Goal: Task Accomplishment & Management: Use online tool/utility

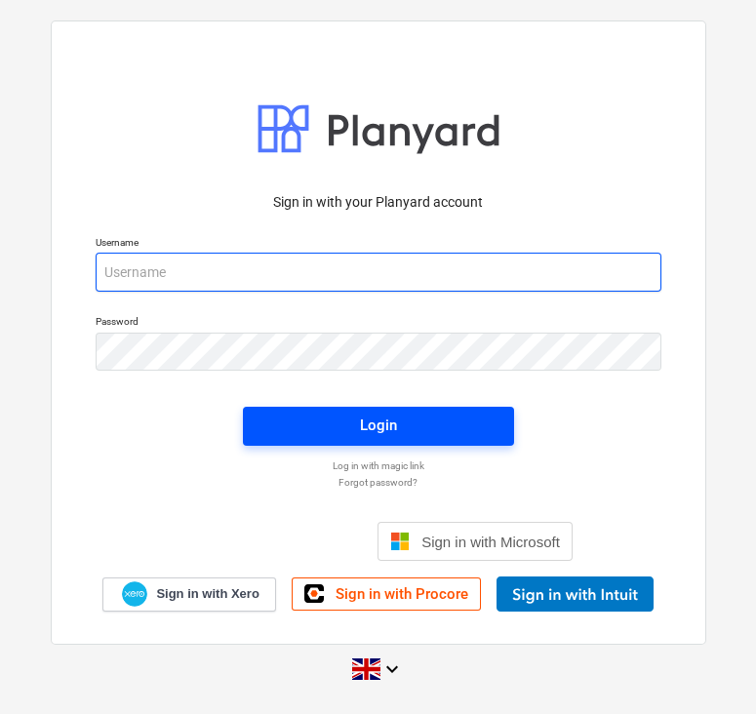
type input "[EMAIL_ADDRESS][DOMAIN_NAME]"
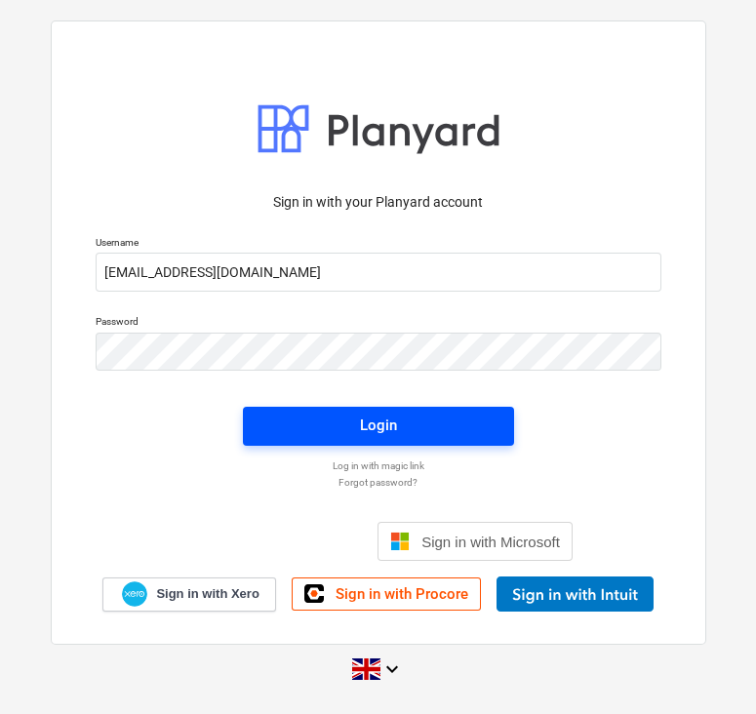
click at [314, 436] on span "Login" at bounding box center [378, 425] width 224 height 25
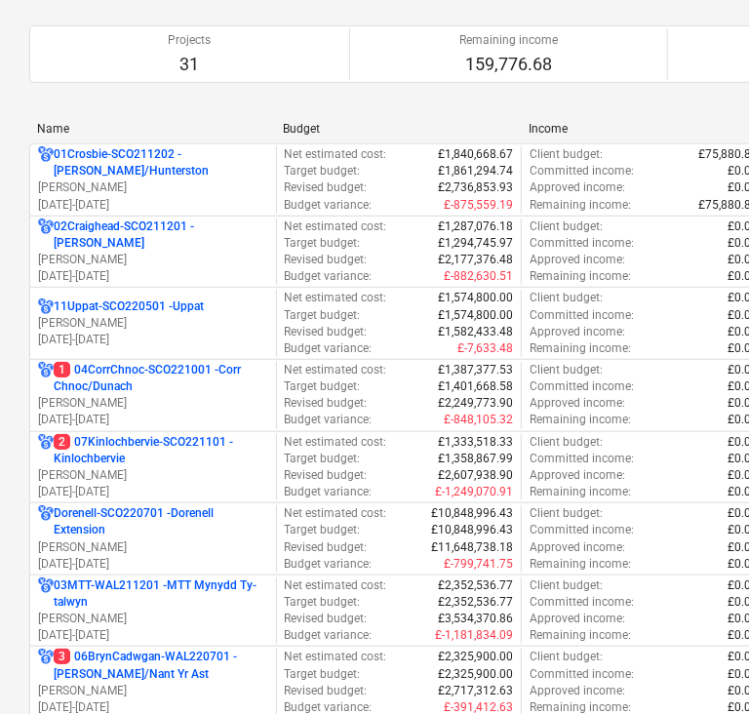
scroll to position [851, 0]
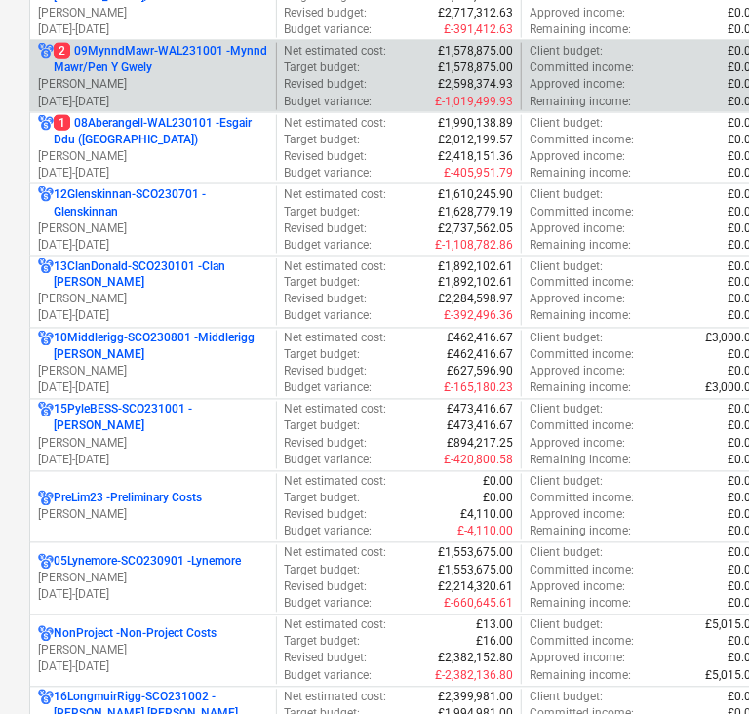
click at [126, 56] on p "2 09MynndMawr-WAL231001 - Mynnd Mawr/Pen Y Gwely" at bounding box center [161, 59] width 215 height 33
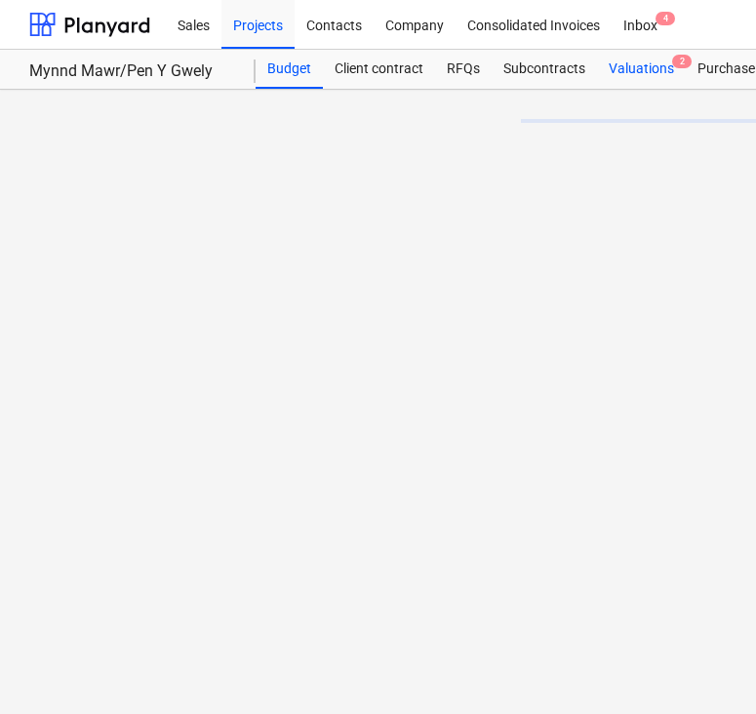
click at [610, 70] on div "Valuations 2" at bounding box center [641, 69] width 89 height 39
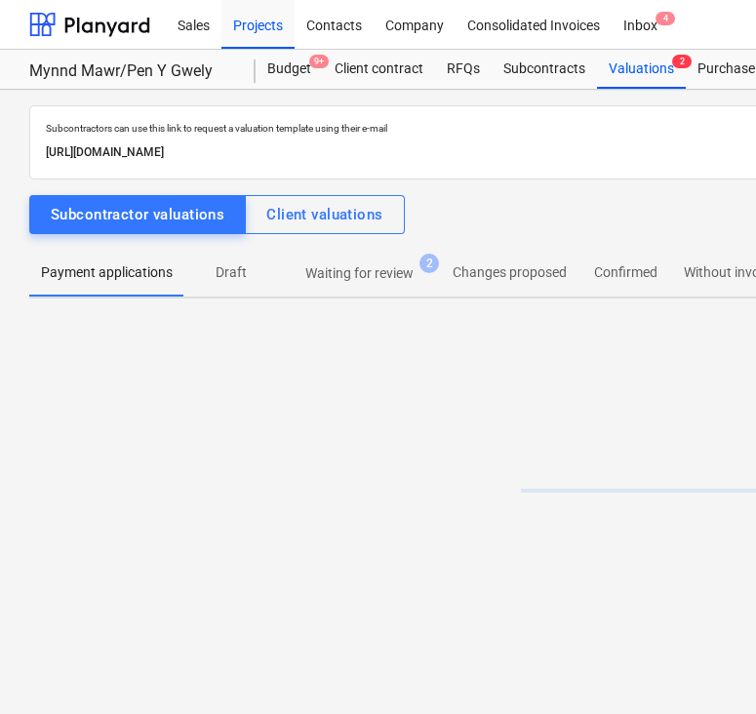
click at [356, 263] on p "Waiting for review" at bounding box center [359, 273] width 108 height 20
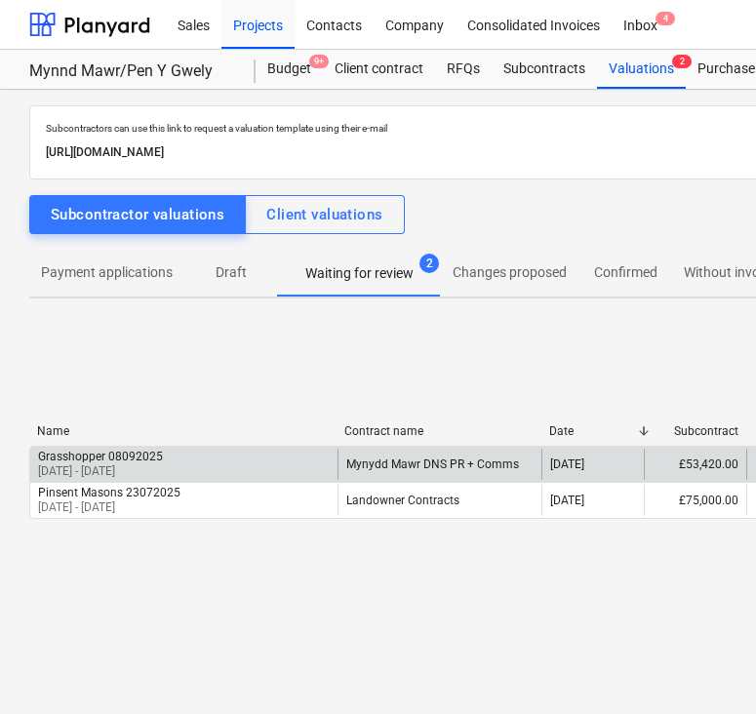
drag, startPoint x: 432, startPoint y: 460, endPoint x: 190, endPoint y: 454, distance: 242.0
click at [190, 454] on div "Grasshopper 08092025 [DATE] - [DATE]" at bounding box center [183, 464] width 307 height 31
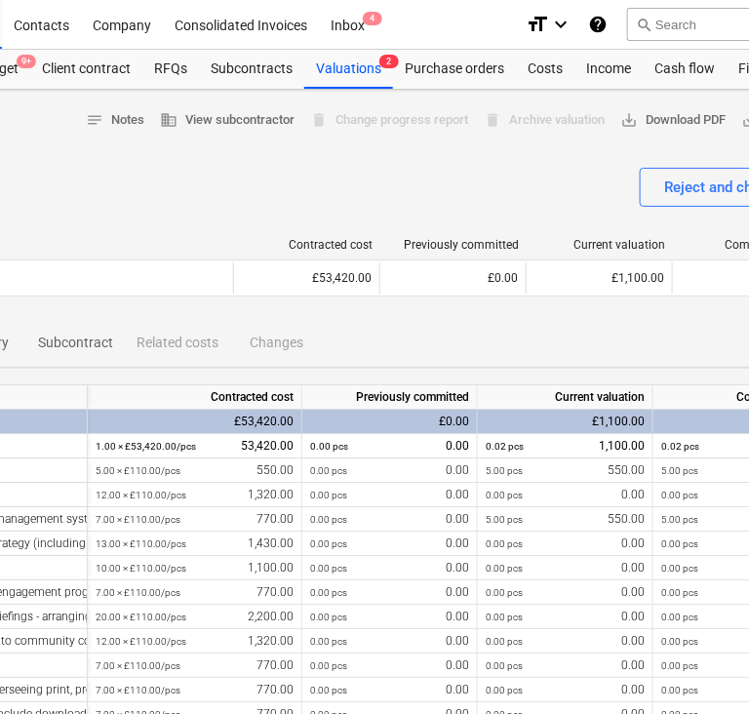
scroll to position [0, 585]
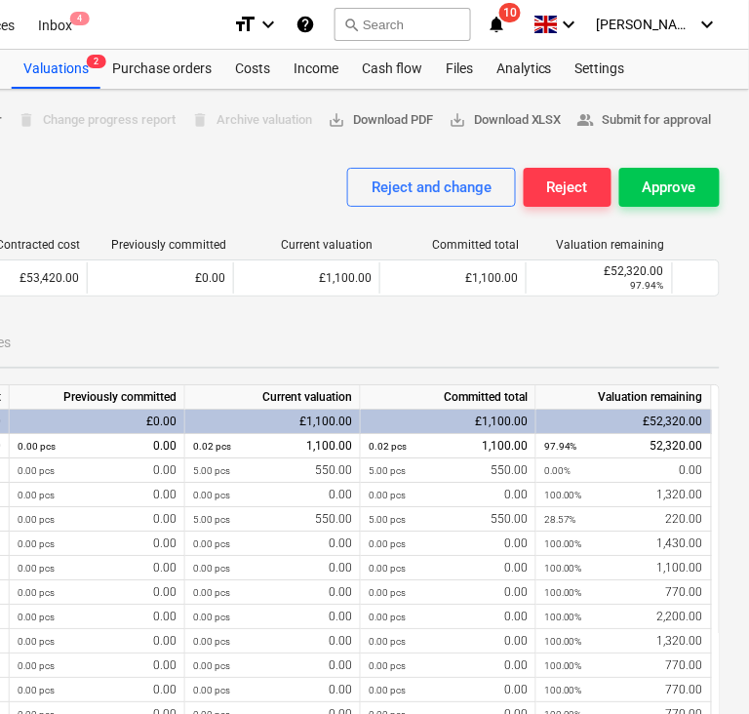
click at [736, 177] on div "Grasshopper 08092025 Reviewing notes Notes business View subcontractor delete C…" at bounding box center [82, 702] width 1334 height 1224
click at [673, 180] on div "Approve" at bounding box center [670, 187] width 54 height 25
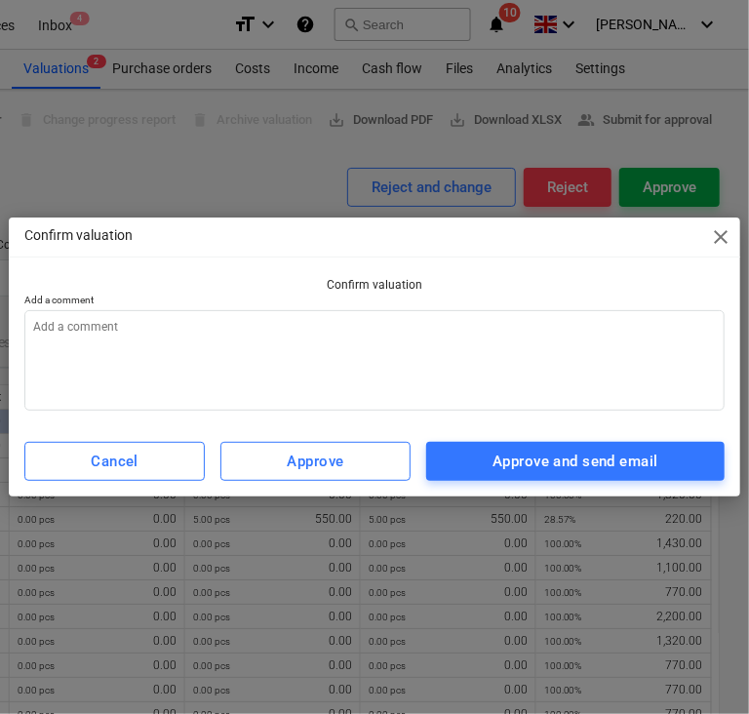
scroll to position [0, 578]
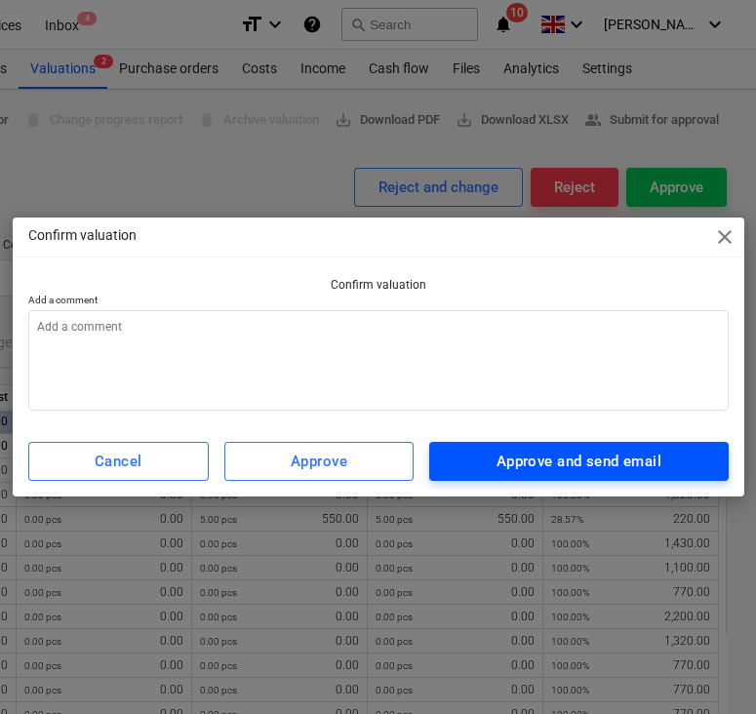
click at [487, 457] on span "Approve and send email" at bounding box center [579, 461] width 256 height 25
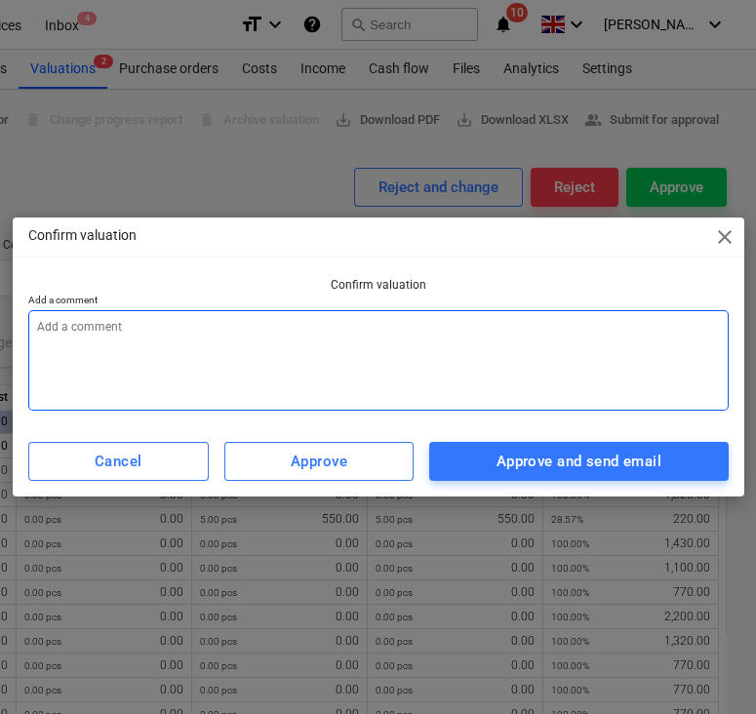
type textarea "x"
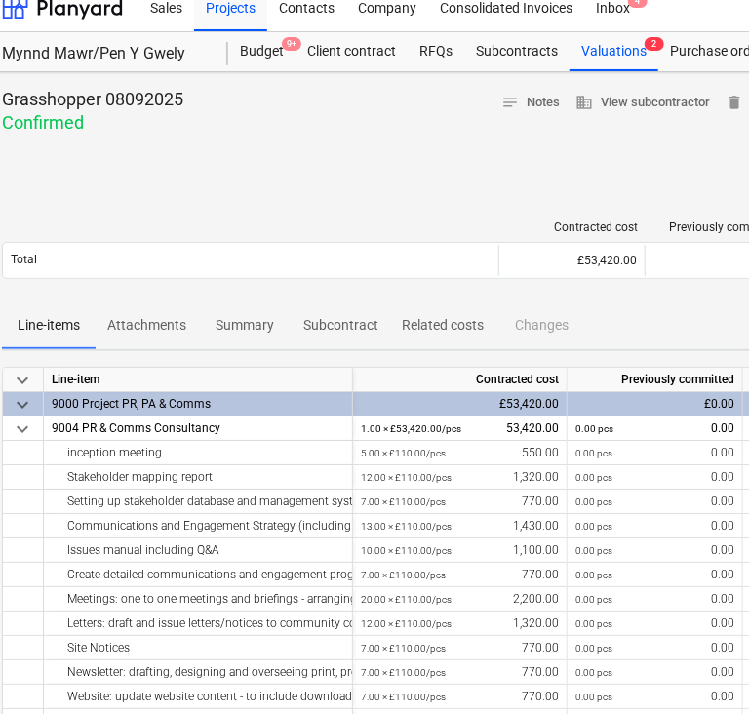
scroll to position [0, 27]
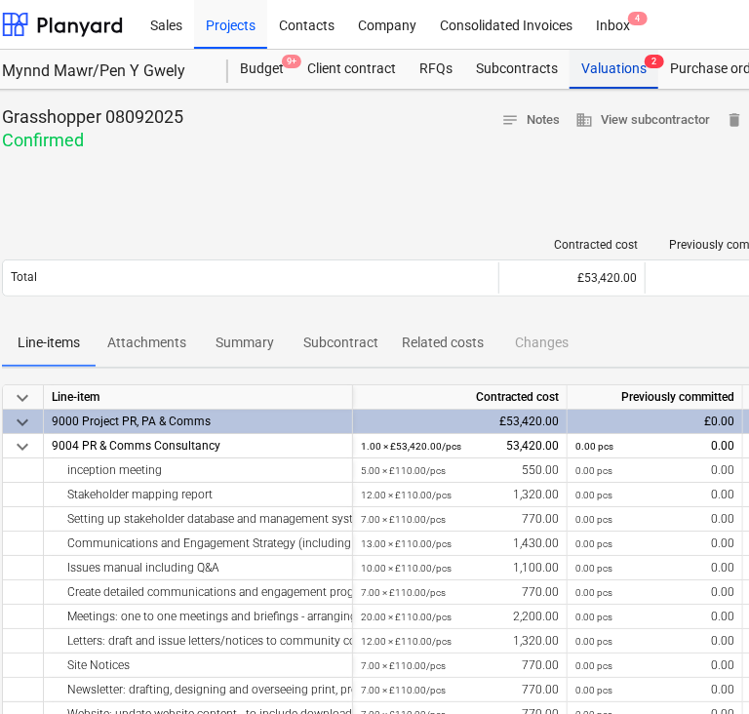
click at [613, 59] on div "Valuations 2" at bounding box center [614, 69] width 89 height 39
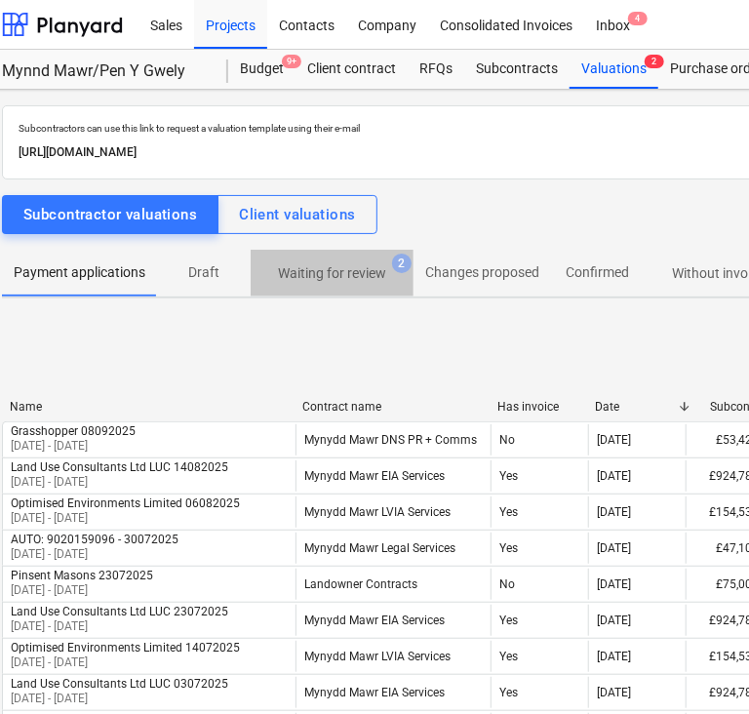
click at [289, 251] on button "Waiting for review 2" at bounding box center [332, 273] width 163 height 47
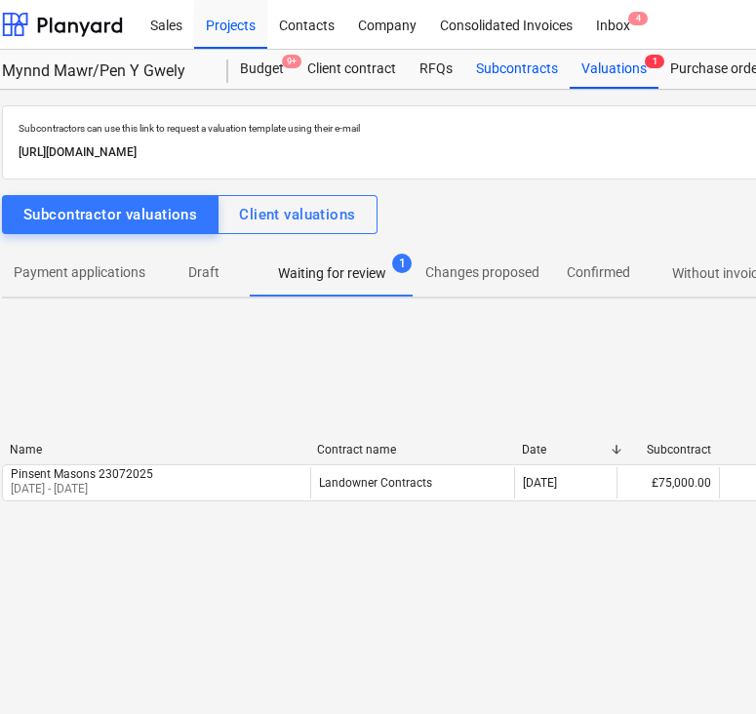
click at [489, 60] on div "Subcontracts" at bounding box center [516, 69] width 105 height 39
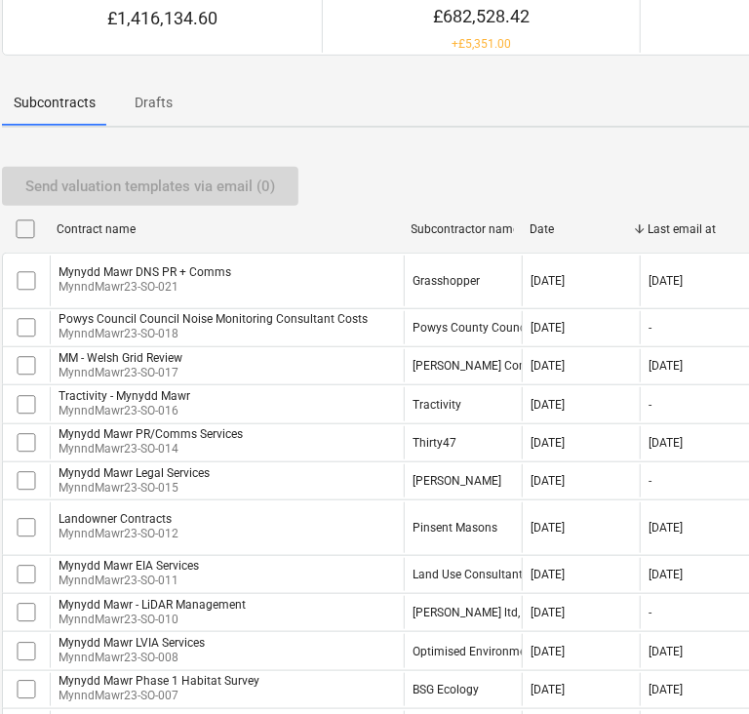
scroll to position [207, 27]
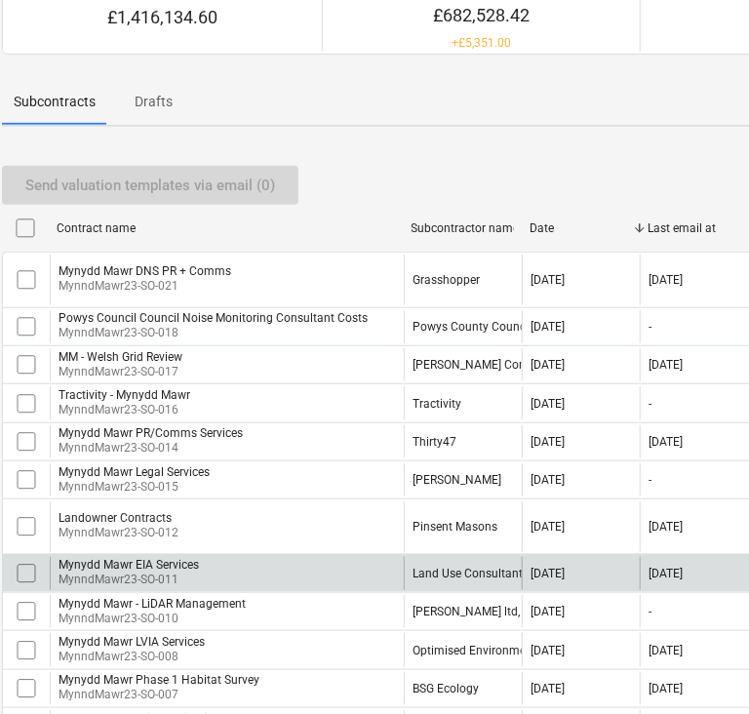
click at [475, 561] on div "Land Use Consultants Ltd LUC" at bounding box center [463, 573] width 118 height 33
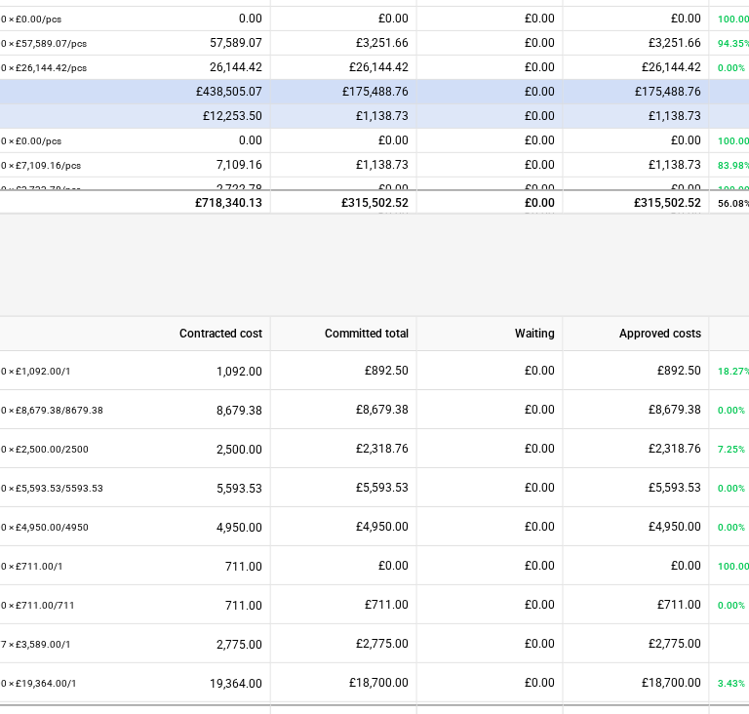
scroll to position [581, 585]
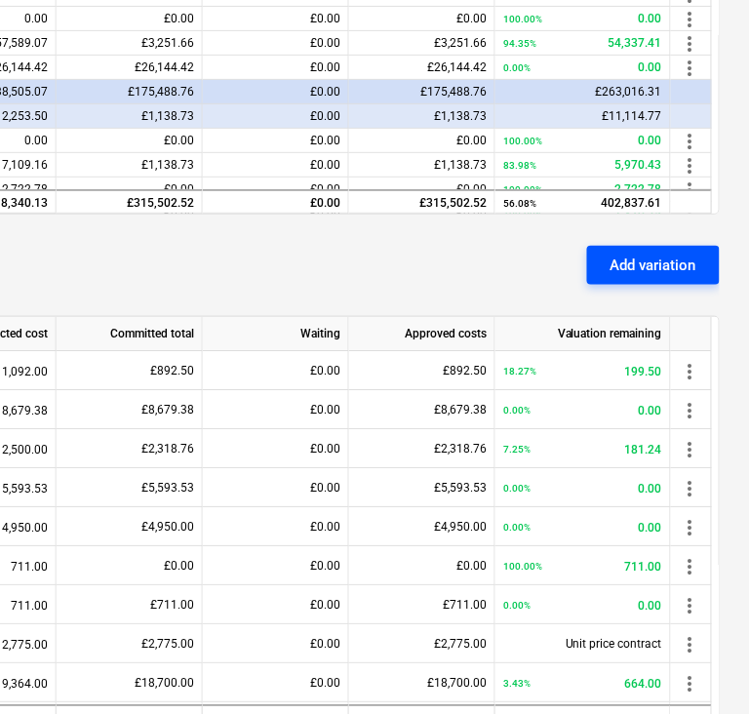
click at [658, 260] on div "Add variation" at bounding box center [654, 265] width 86 height 25
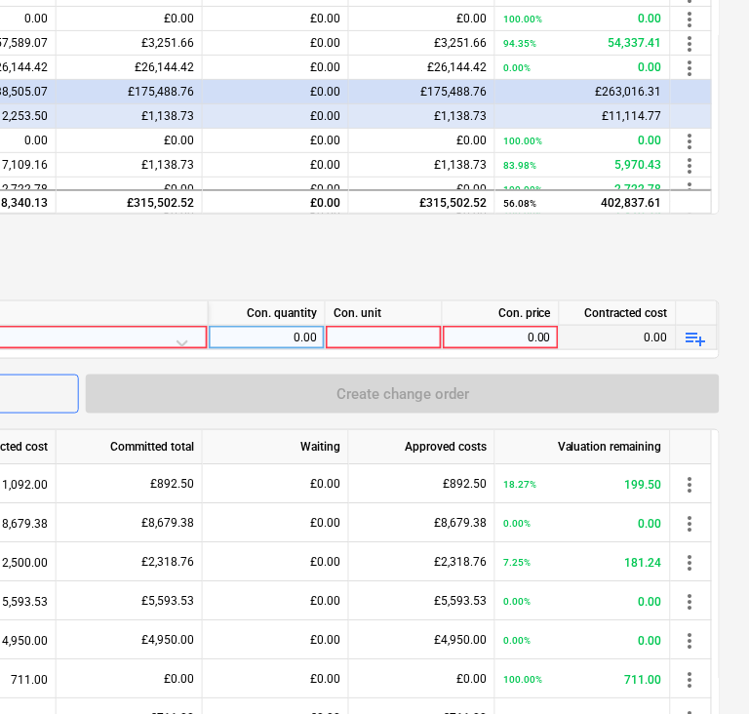
scroll to position [581, 0]
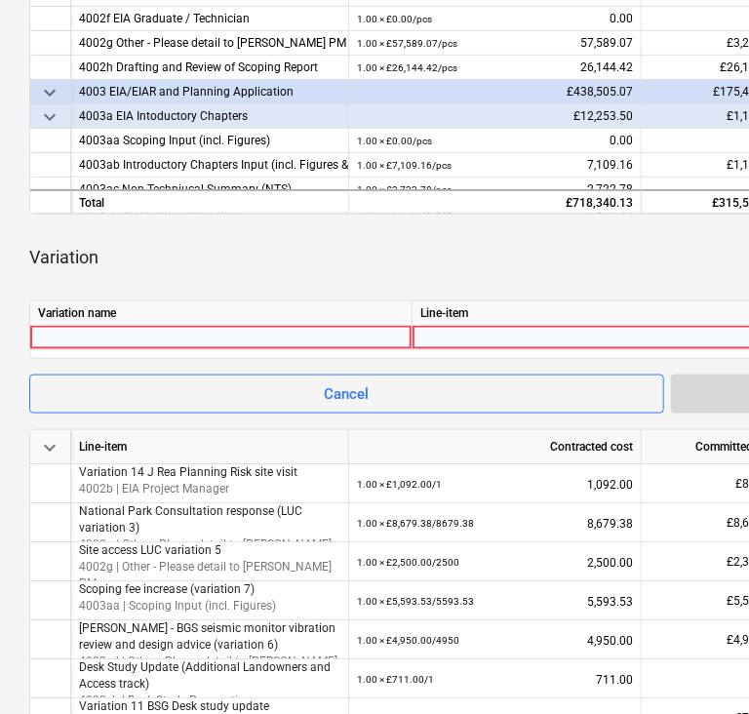
click at [92, 327] on div at bounding box center [221, 337] width 366 height 23
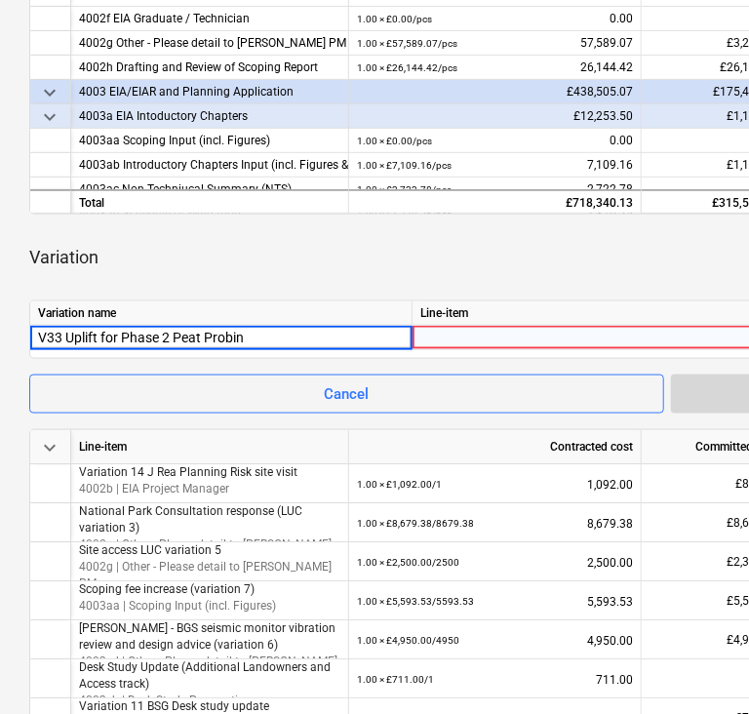
type input "V33 Uplift for Phase 2 Peat Probing"
click at [562, 337] on div at bounding box center [602, 343] width 365 height 34
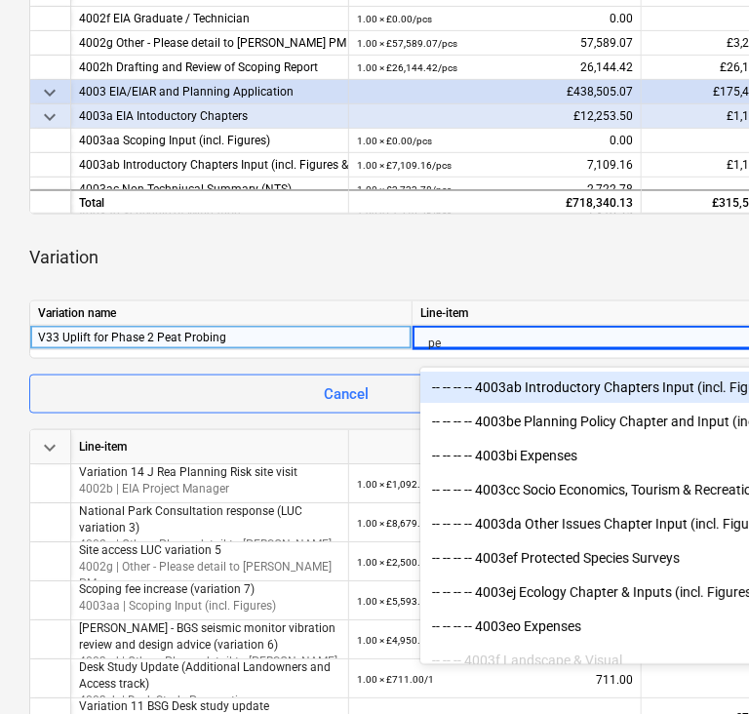
type input "pea"
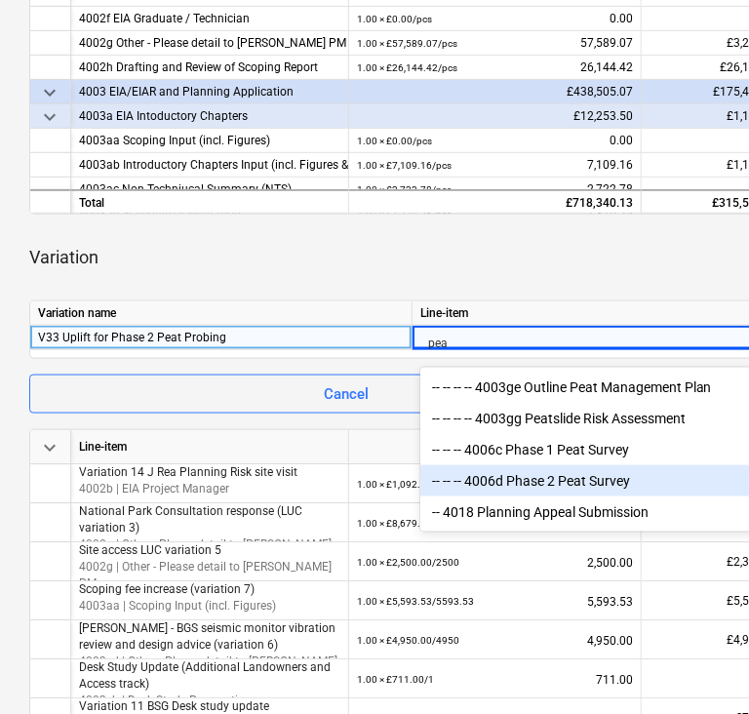
click at [561, 488] on div "-- -- -- 4006d Phase 2 Peat Survey" at bounding box center [602, 480] width 365 height 31
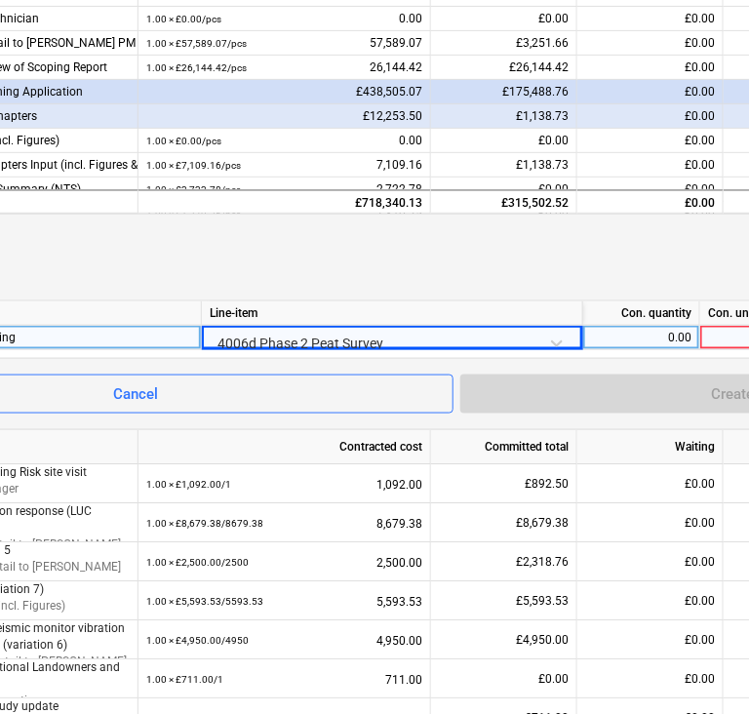
scroll to position [581, 406]
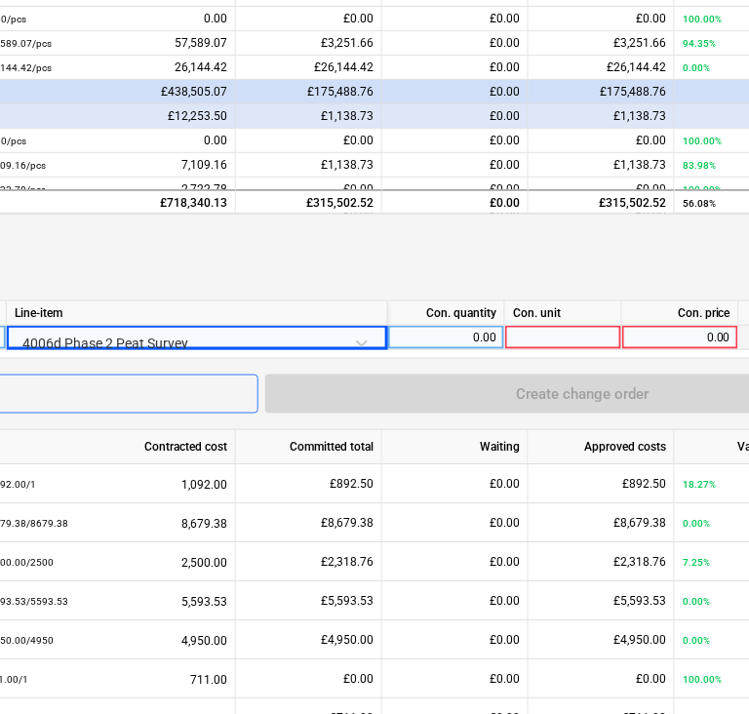
click at [663, 331] on div "0.00" at bounding box center [680, 338] width 100 height 24
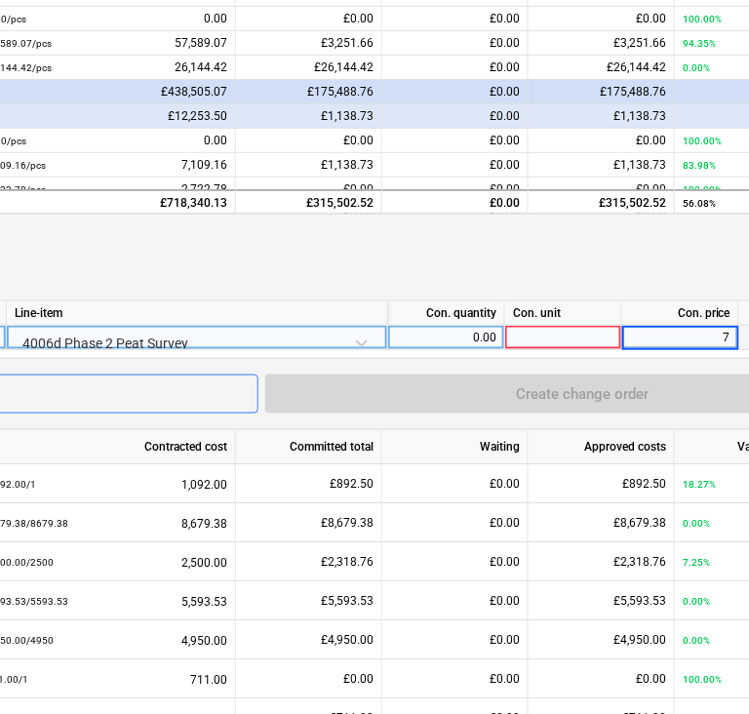
type input "7"
click at [479, 343] on div "0.00" at bounding box center [446, 338] width 100 height 24
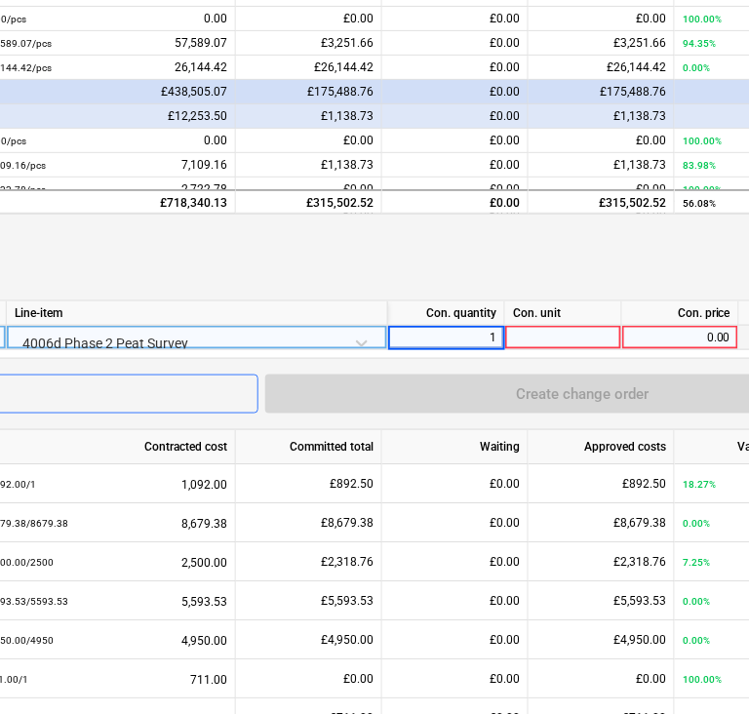
type input "1"
click at [566, 332] on div at bounding box center [563, 338] width 117 height 24
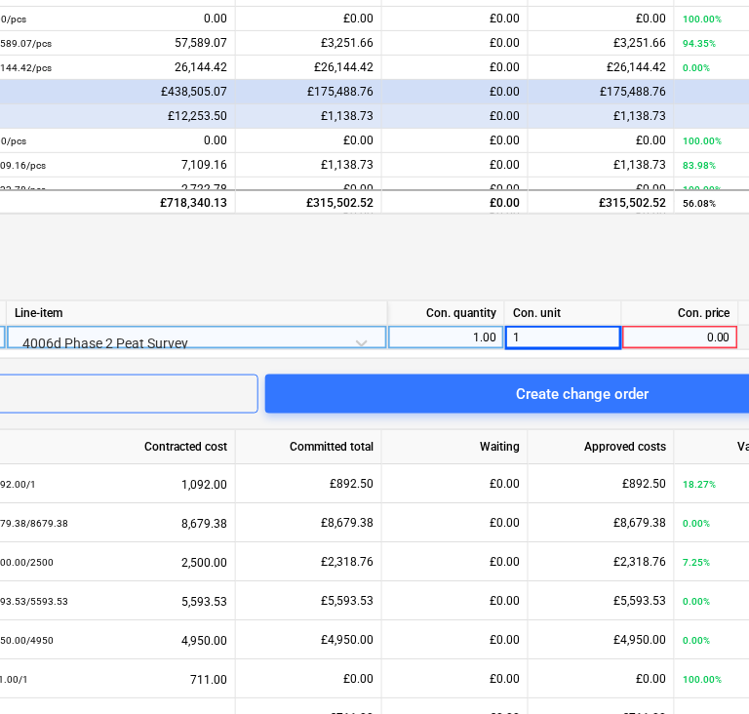
click at [673, 329] on div "0.00" at bounding box center [680, 338] width 100 height 24
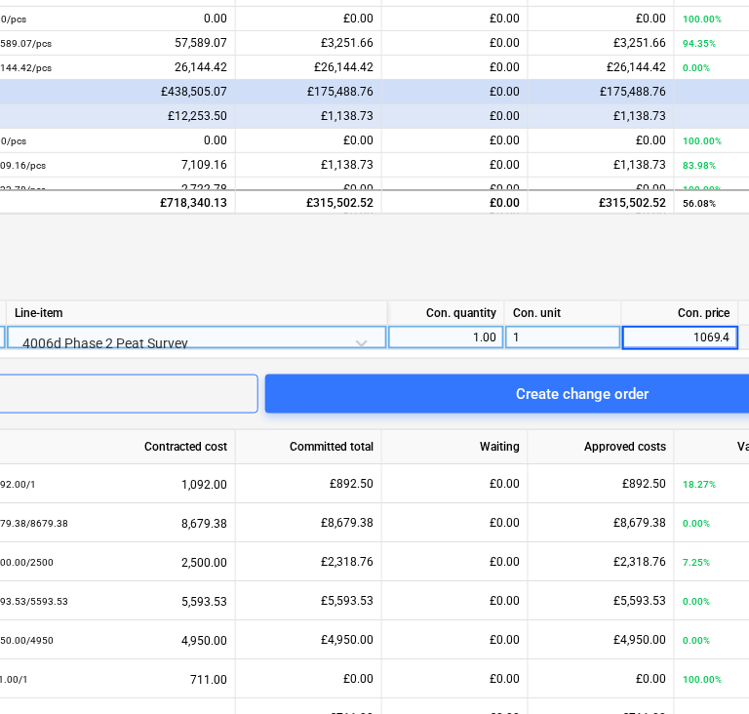
type input "1069.47"
click at [501, 220] on div "keyboard_arrow_down Line-item Contracted cost Committed total Waiting Approved …" at bounding box center [261, 364] width 1276 height 1157
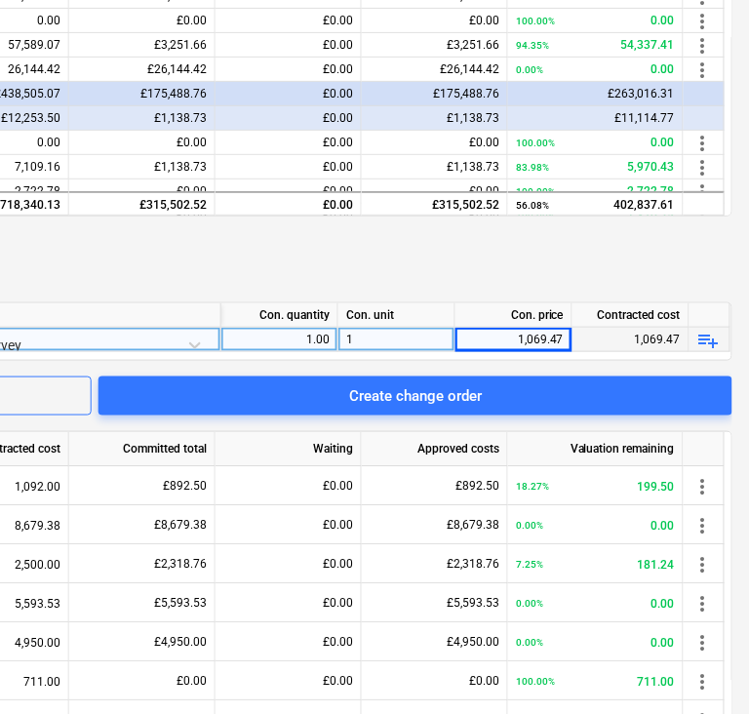
scroll to position [579, 577]
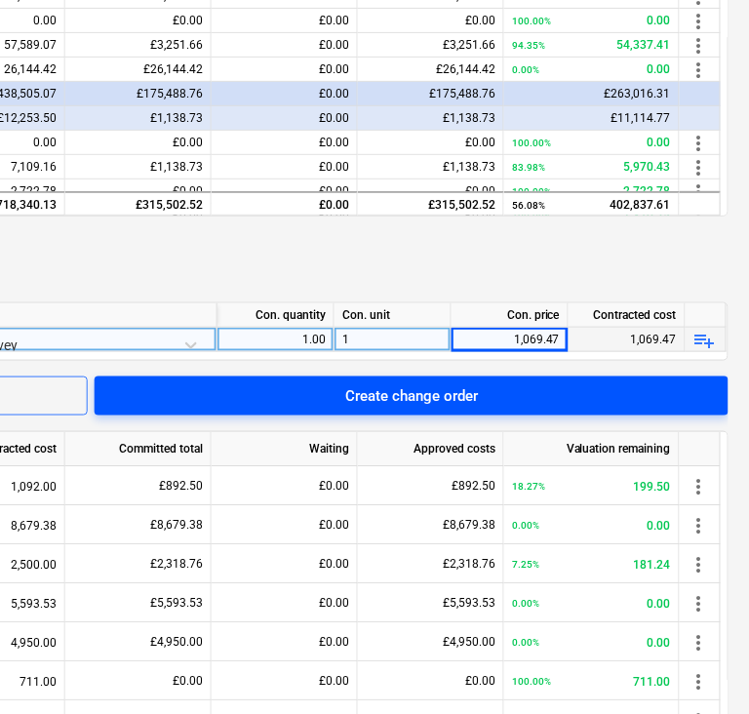
click at [626, 409] on button "Create change order" at bounding box center [412, 396] width 634 height 39
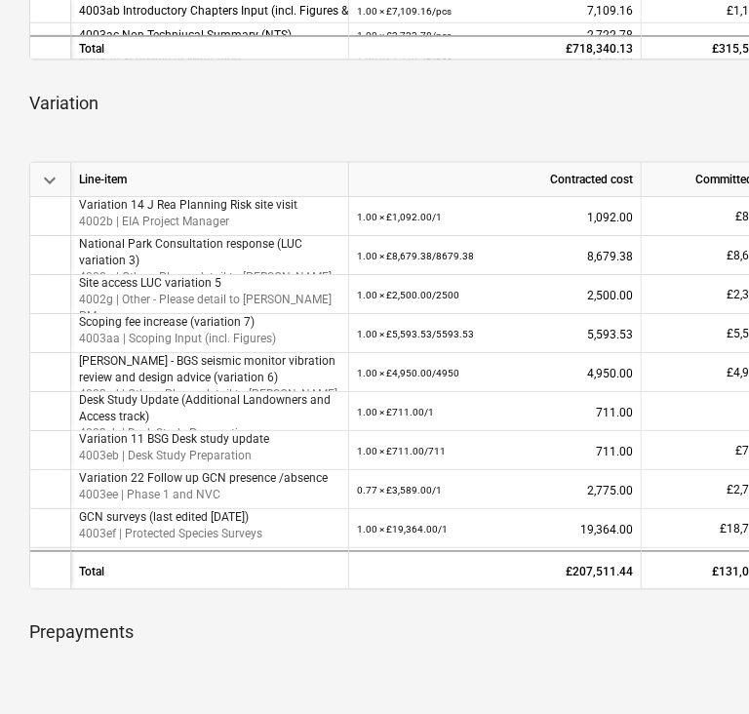
click at [572, 129] on div "Variation Add variation" at bounding box center [667, 111] width 1276 height 70
